Goal: Book appointment/travel/reservation

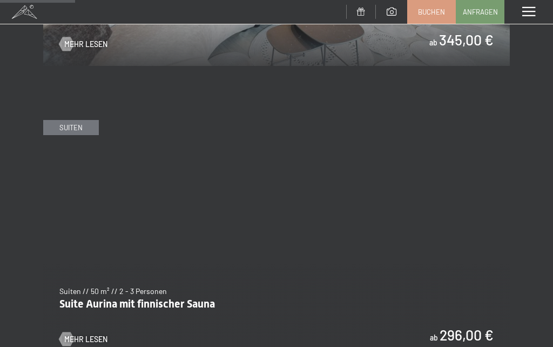
scroll to position [696, 0]
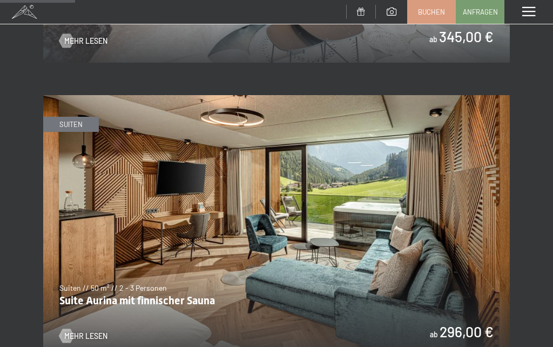
click at [102, 331] on span "Mehr Lesen" at bounding box center [85, 336] width 43 height 11
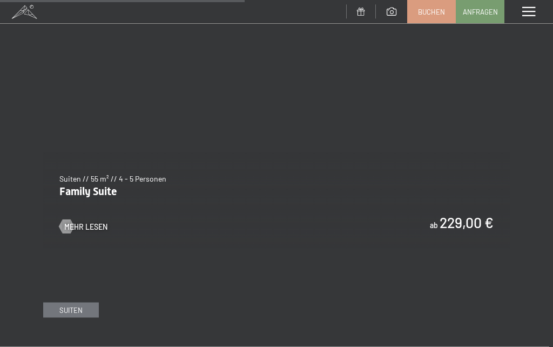
scroll to position [2280, 0]
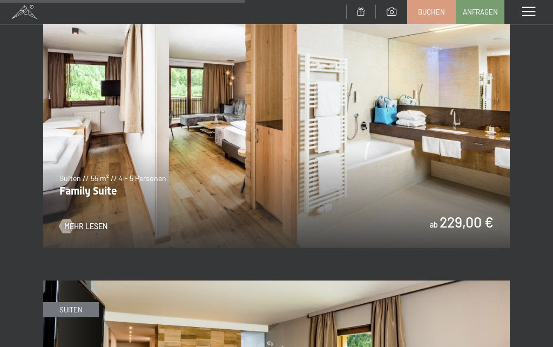
click at [104, 221] on span "Mehr Lesen" at bounding box center [85, 226] width 43 height 11
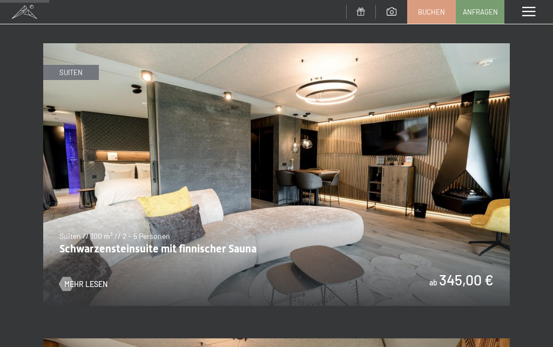
scroll to position [452, 0]
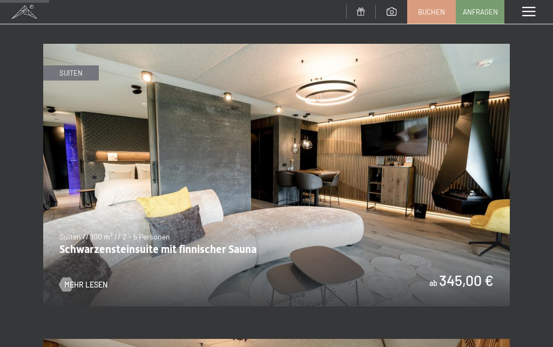
click at [91, 286] on img at bounding box center [276, 175] width 467 height 263
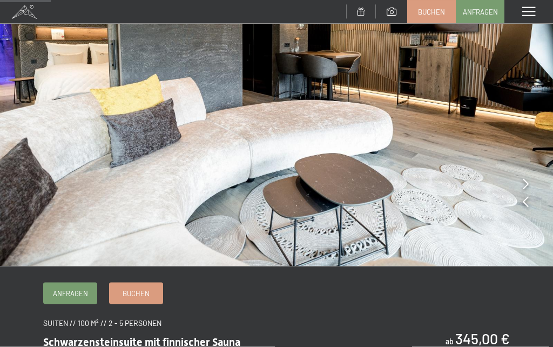
scroll to position [149, 0]
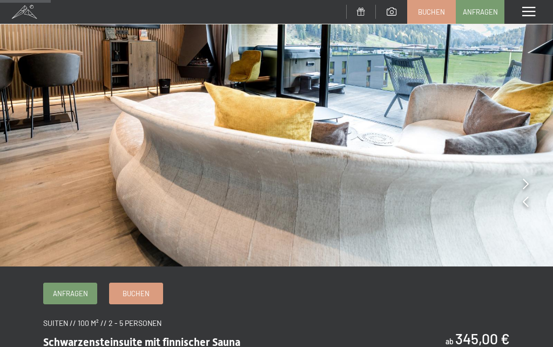
click at [146, 291] on span "Buchen" at bounding box center [136, 293] width 27 height 10
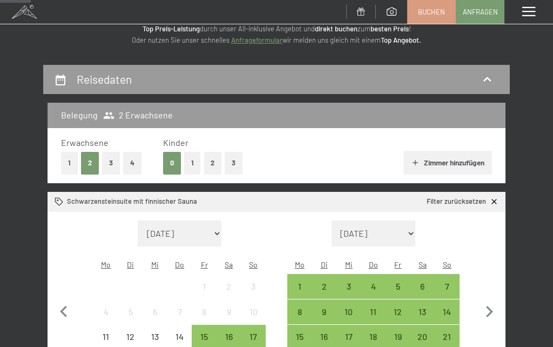
click at [493, 309] on icon "button" at bounding box center [489, 311] width 23 height 23
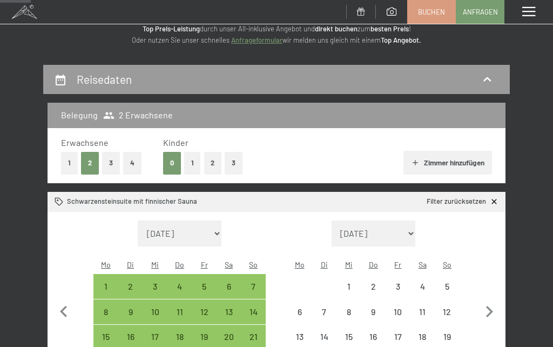
select select "2025-09-01"
select select "2025-10-01"
select select "2025-09-01"
select select "2025-10-01"
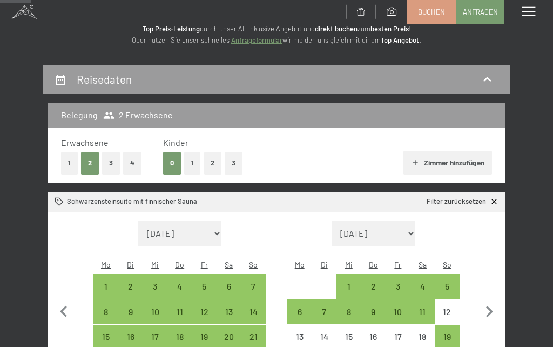
click at [487, 307] on icon "button" at bounding box center [489, 311] width 23 height 23
select select "2025-10-01"
select select "2025-11-01"
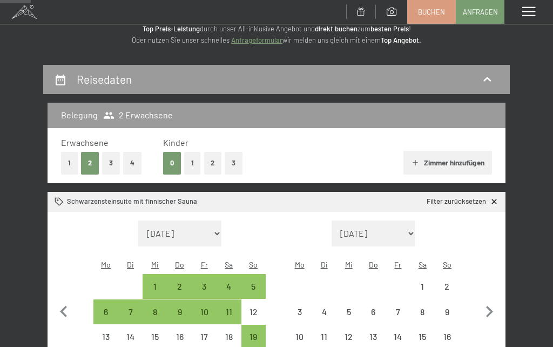
click at [492, 307] on icon "button" at bounding box center [489, 311] width 23 height 23
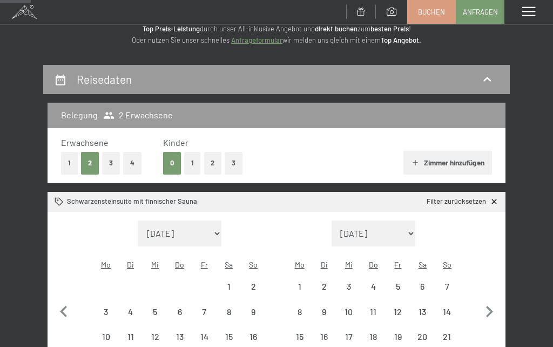
select select "2025-11-01"
select select "2025-12-01"
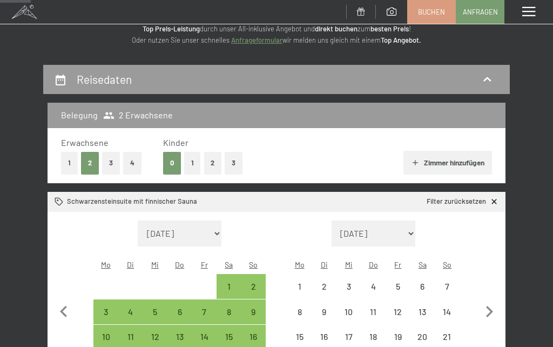
click at [492, 307] on icon "button" at bounding box center [489, 311] width 23 height 23
select select "2025-12-01"
select select "2026-01-01"
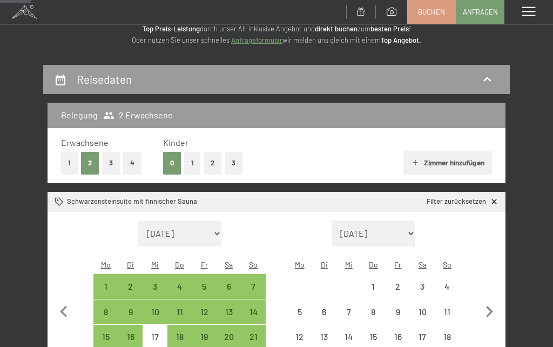
click at [492, 307] on icon "button" at bounding box center [489, 311] width 23 height 23
select select "2026-01-01"
select select "2026-02-01"
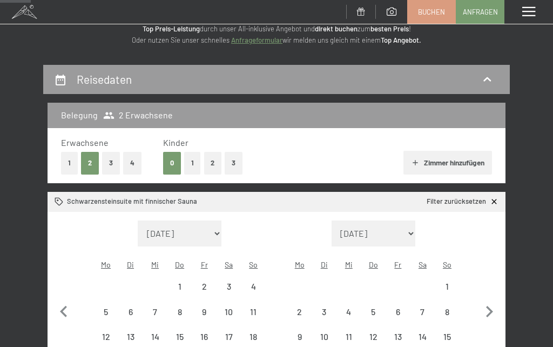
select select "2026-01-01"
select select "2026-02-01"
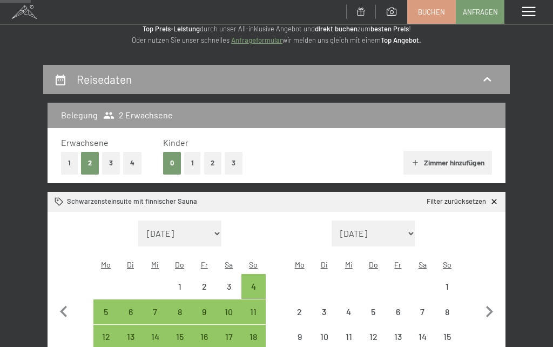
click at [492, 306] on icon "button" at bounding box center [489, 311] width 23 height 23
select select "2026-02-01"
select select "2026-03-01"
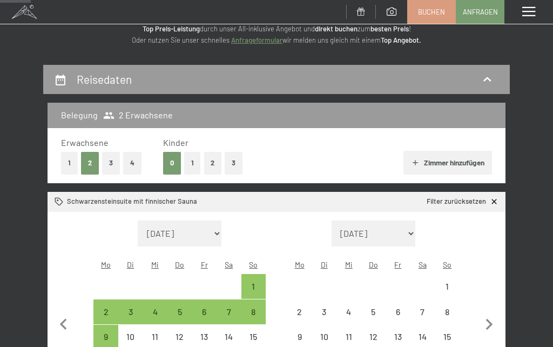
click at [492, 313] on icon "button" at bounding box center [489, 324] width 23 height 23
select select "2026-03-01"
select select "2026-04-01"
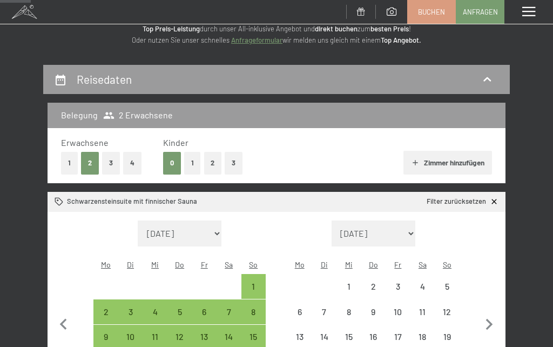
click at [492, 313] on icon "button" at bounding box center [489, 324] width 23 height 23
select select "2026-04-01"
select select "2026-05-01"
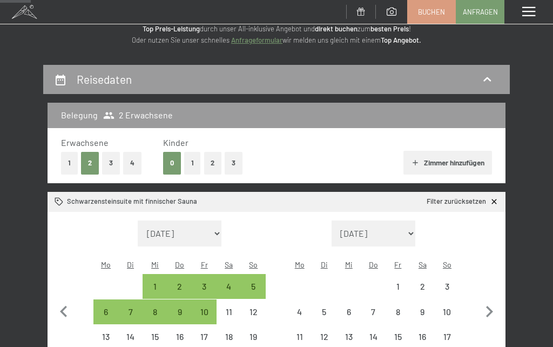
click at [492, 310] on icon "button" at bounding box center [489, 311] width 23 height 23
select select "2026-05-01"
select select "2026-06-01"
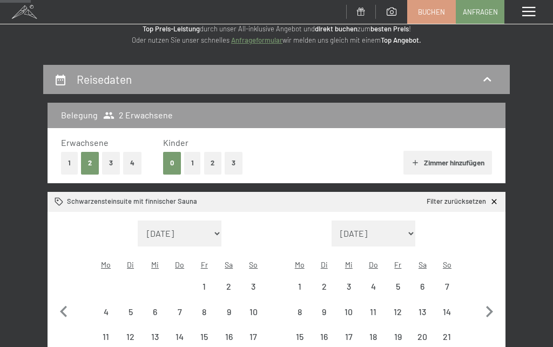
click at [491, 309] on icon "button" at bounding box center [489, 311] width 23 height 23
select select "2026-06-01"
select select "2026-07-01"
select select "2026-06-01"
select select "2026-07-01"
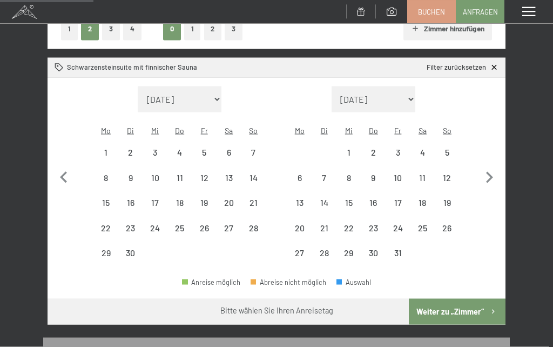
scroll to position [197, 0]
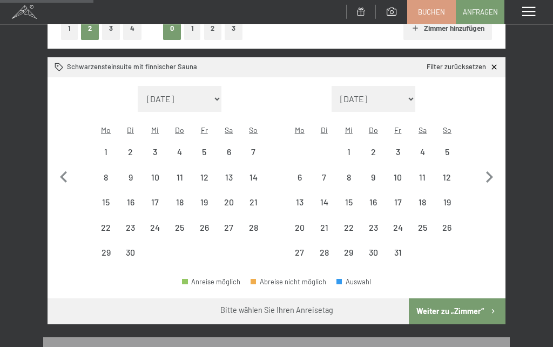
click at [405, 173] on div "10" at bounding box center [398, 184] width 23 height 23
select select "2026-06-01"
select select "2026-07-01"
click at [357, 198] on div "15" at bounding box center [349, 209] width 23 height 23
select select "2026-06-01"
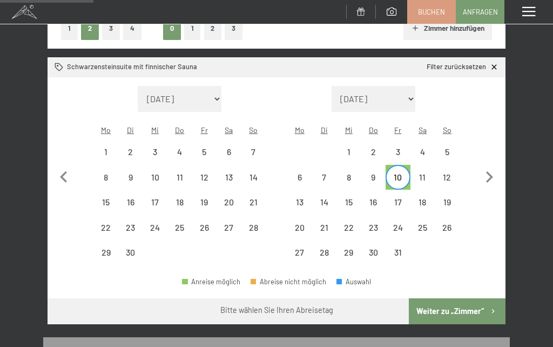
select select "2026-07-01"
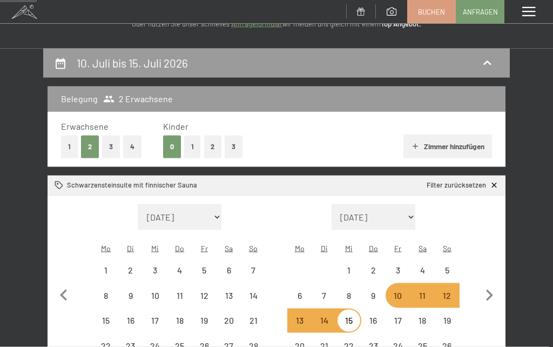
scroll to position [86, 0]
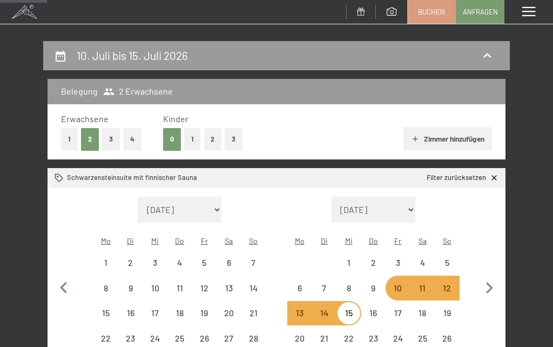
click at [383, 308] on div "16" at bounding box center [374, 319] width 23 height 23
select select "2026-06-01"
select select "2026-07-01"
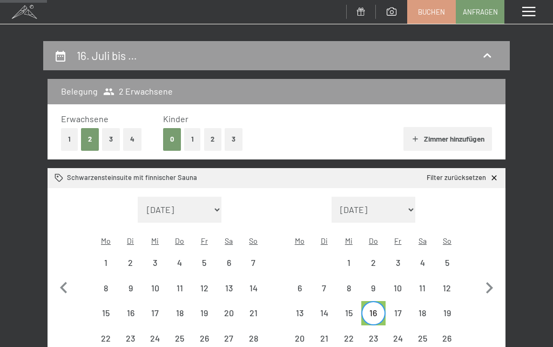
click at [381, 284] on div "9" at bounding box center [374, 295] width 23 height 23
select select "2026-06-01"
select select "2026-07-01"
click at [380, 308] on div "16" at bounding box center [374, 319] width 23 height 23
select select "2026-06-01"
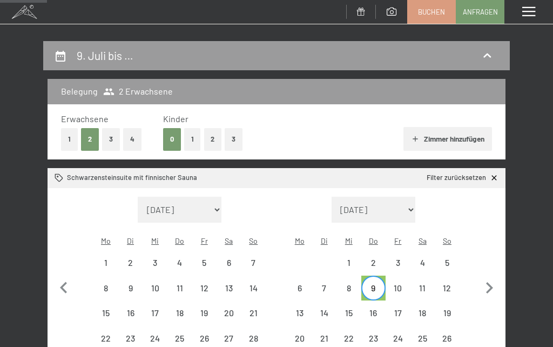
select select "2026-07-01"
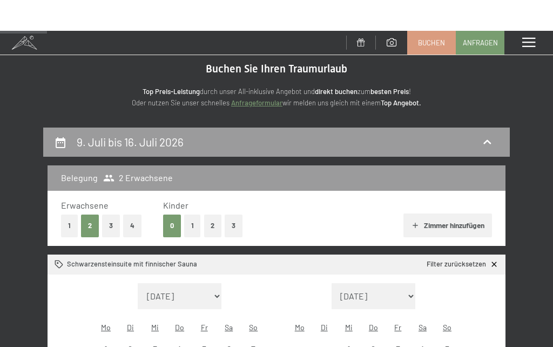
scroll to position [0, 0]
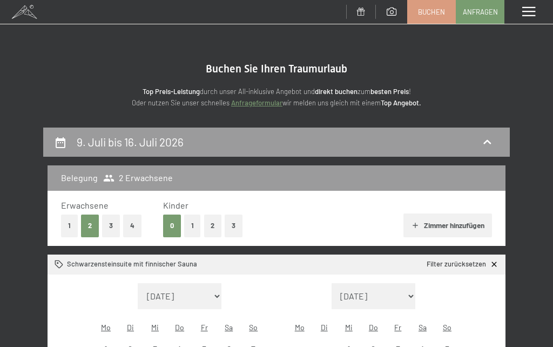
click at [479, 16] on link "Anfragen" at bounding box center [481, 12] width 48 height 23
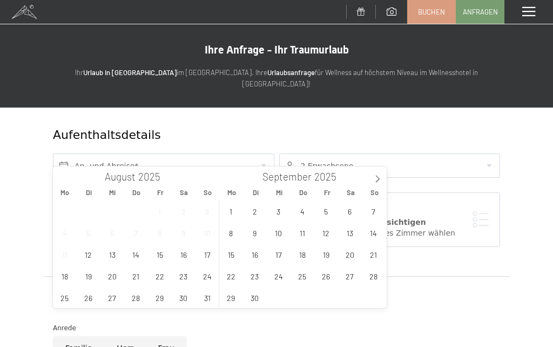
click at [381, 178] on span at bounding box center [377, 175] width 18 height 18
click at [377, 178] on icon at bounding box center [378, 179] width 8 height 8
click at [377, 177] on icon at bounding box center [378, 179] width 8 height 8
click at [375, 178] on icon at bounding box center [378, 179] width 8 height 8
type input "2026"
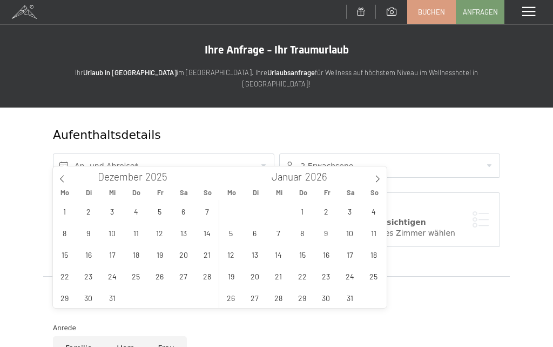
click at [377, 179] on icon at bounding box center [378, 179] width 8 height 8
type input "2026"
click at [376, 179] on icon at bounding box center [378, 179] width 8 height 8
click at [375, 178] on icon at bounding box center [378, 179] width 8 height 8
click at [374, 180] on icon at bounding box center [378, 179] width 8 height 8
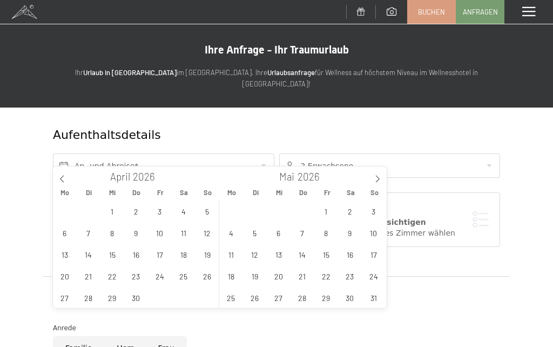
click at [374, 180] on icon at bounding box center [378, 179] width 8 height 8
click at [375, 179] on icon at bounding box center [378, 179] width 8 height 8
click at [326, 236] on span "10" at bounding box center [326, 232] width 21 height 21
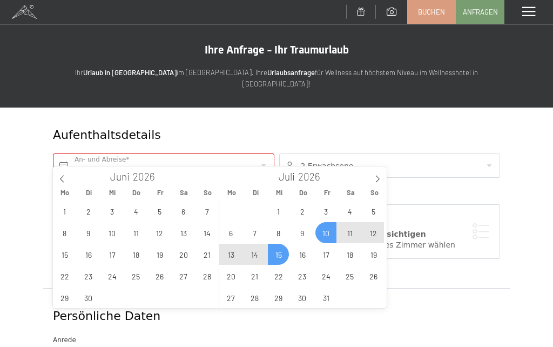
click at [283, 256] on span "15" at bounding box center [278, 254] width 21 height 21
type input "Fr. 10.07.2026 - Mi. 15.07.2026"
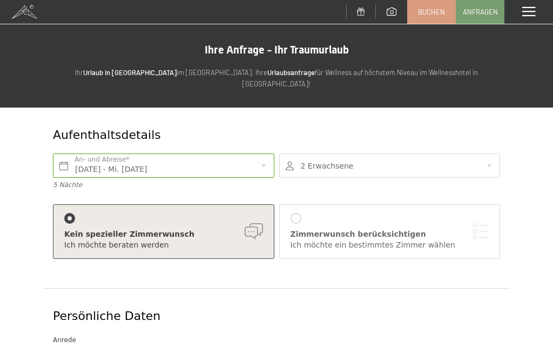
click at [485, 157] on div at bounding box center [389, 165] width 221 height 24
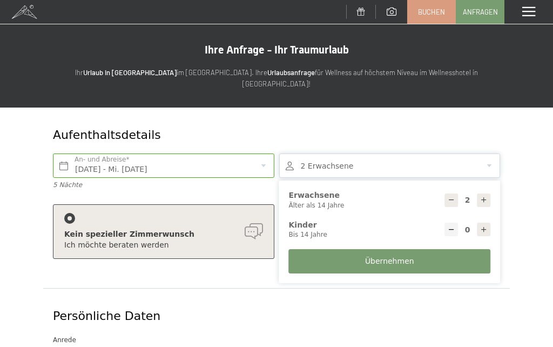
click at [485, 196] on icon at bounding box center [484, 200] width 8 height 8
click at [484, 196] on icon at bounding box center [484, 200] width 8 height 8
type input "4"
click at [405, 256] on span "Übernehmen" at bounding box center [389, 261] width 49 height 11
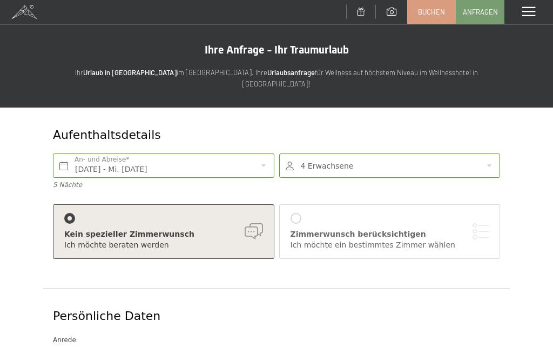
click at [304, 213] on div "Zimmerwunsch berücksichtigen Ich möchte ein bestimmtes Zimmer wählen" at bounding box center [390, 231] width 199 height 37
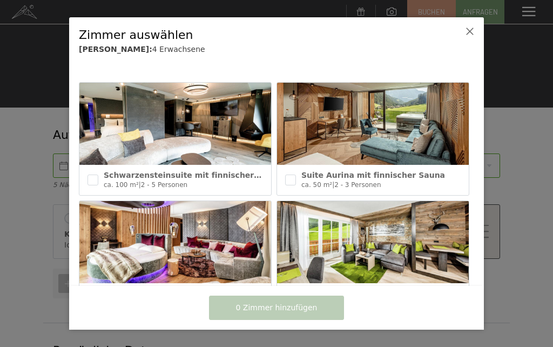
click at [91, 178] on input "checkbox" at bounding box center [93, 179] width 11 height 11
checkbox input "true"
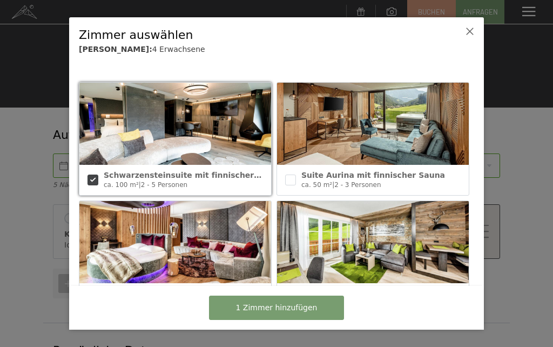
click at [312, 311] on span "1 Zimmer hinzufügen" at bounding box center [277, 308] width 82 height 11
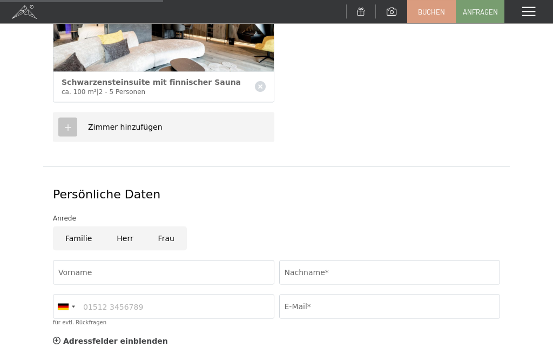
scroll to position [306, 0]
click at [78, 226] on input "Familie" at bounding box center [78, 238] width 51 height 24
radio input "true"
click at [104, 263] on input "Vorname" at bounding box center [163, 272] width 221 height 24
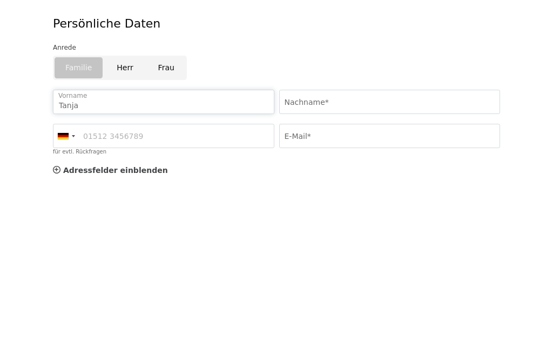
type input "Tanja"
click at [347, 260] on input "Nachname*" at bounding box center [389, 272] width 221 height 24
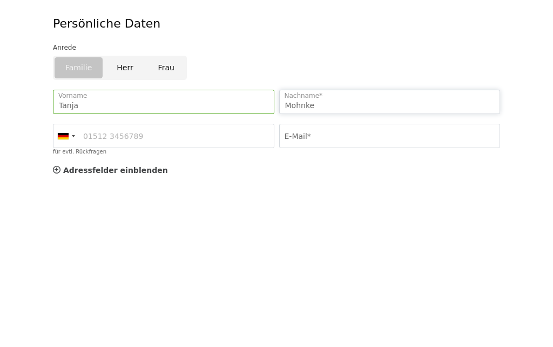
type input "Mohnke"
click at [159, 294] on input "für evtl. Rückfragen" at bounding box center [163, 306] width 221 height 24
click at [150, 294] on input "für evtl. Rückfragen" at bounding box center [163, 306] width 221 height 24
click at [149, 294] on input "für evtl. Rückfragen" at bounding box center [163, 306] width 221 height 24
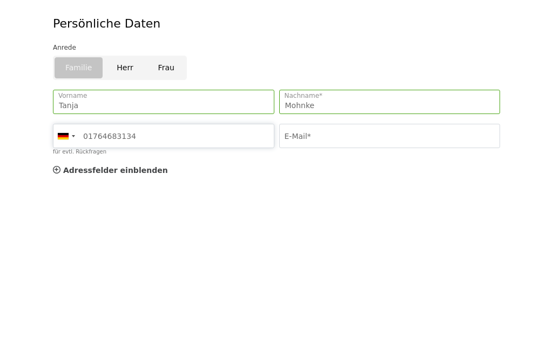
type input "01764683134"
click at [304, 294] on input "E-Mail*" at bounding box center [389, 306] width 221 height 24
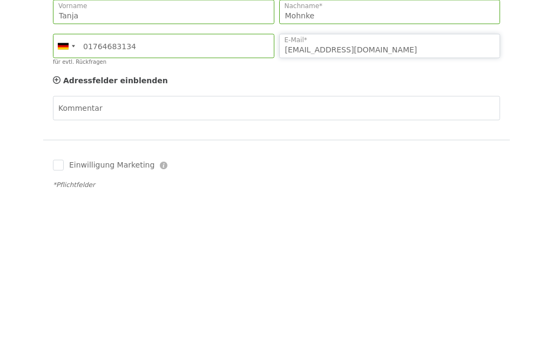
scroll to position [409, 0]
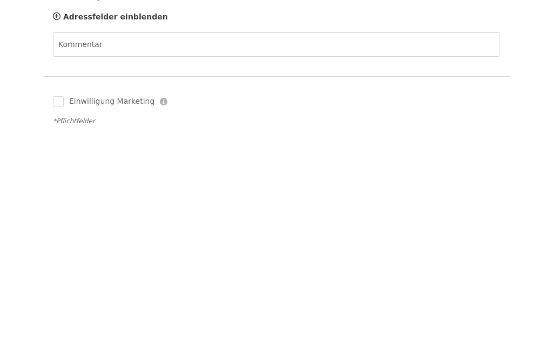
type input "tanja@mohnke.de"
click at [69, 317] on span "Einwilligung Marketing" at bounding box center [111, 322] width 85 height 11
click at [64, 317] on input "Einwilligung Marketing" at bounding box center [58, 322] width 11 height 11
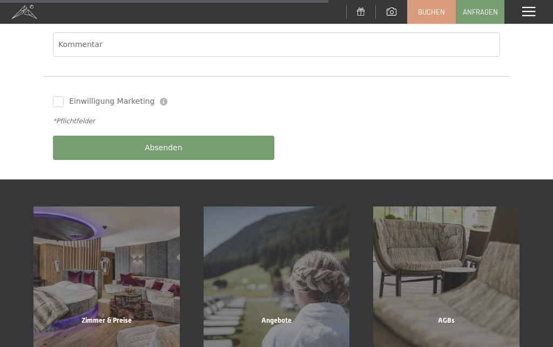
click at [62, 96] on input "Einwilligung Marketing" at bounding box center [58, 101] width 11 height 11
checkbox input "true"
click at [214, 136] on button "Absenden" at bounding box center [163, 148] width 221 height 24
